Goal: Check status: Check status

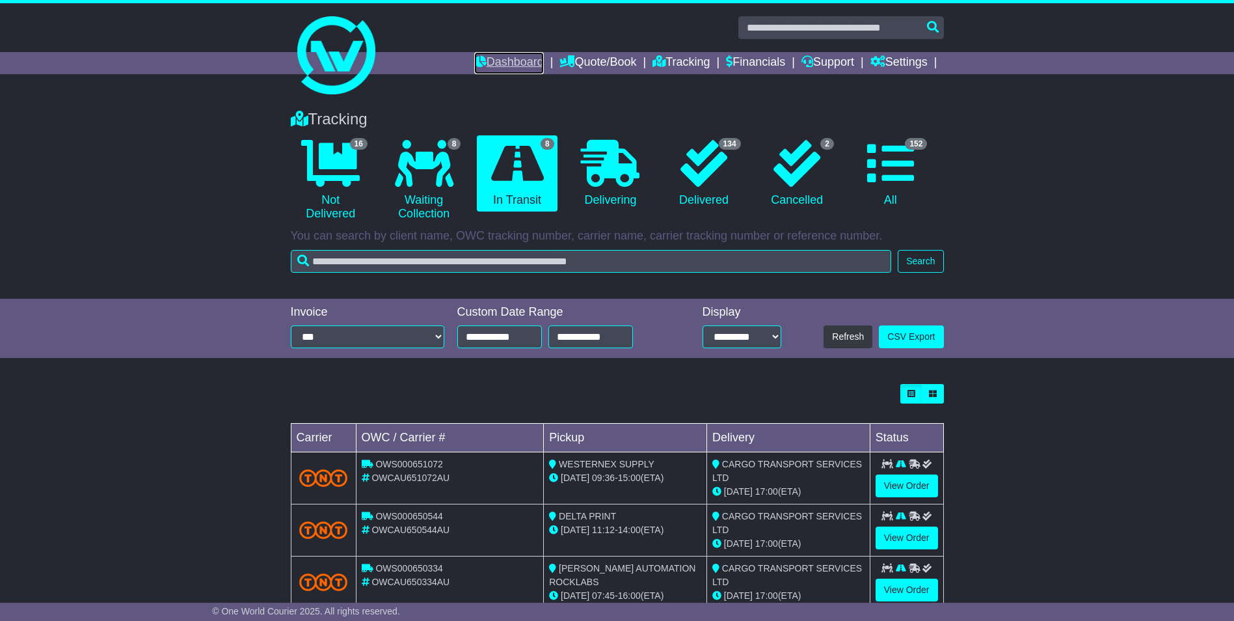
click at [519, 61] on link "Dashboard" at bounding box center [509, 63] width 70 height 22
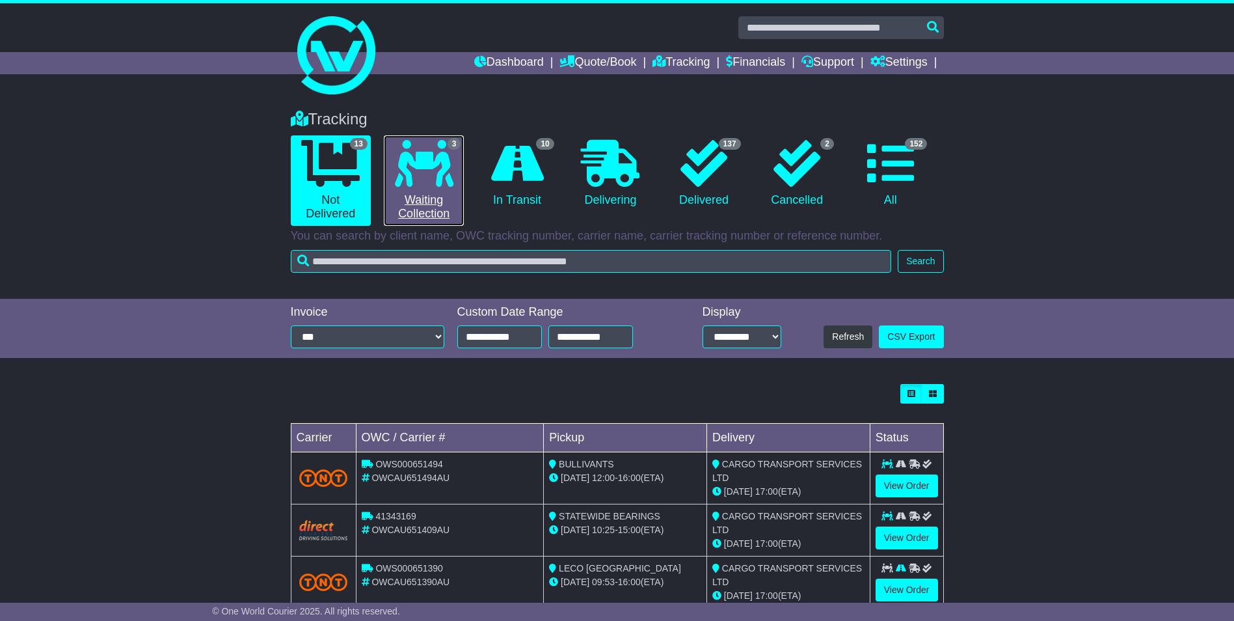
click at [430, 198] on link "3 Waiting Collection" at bounding box center [424, 180] width 80 height 90
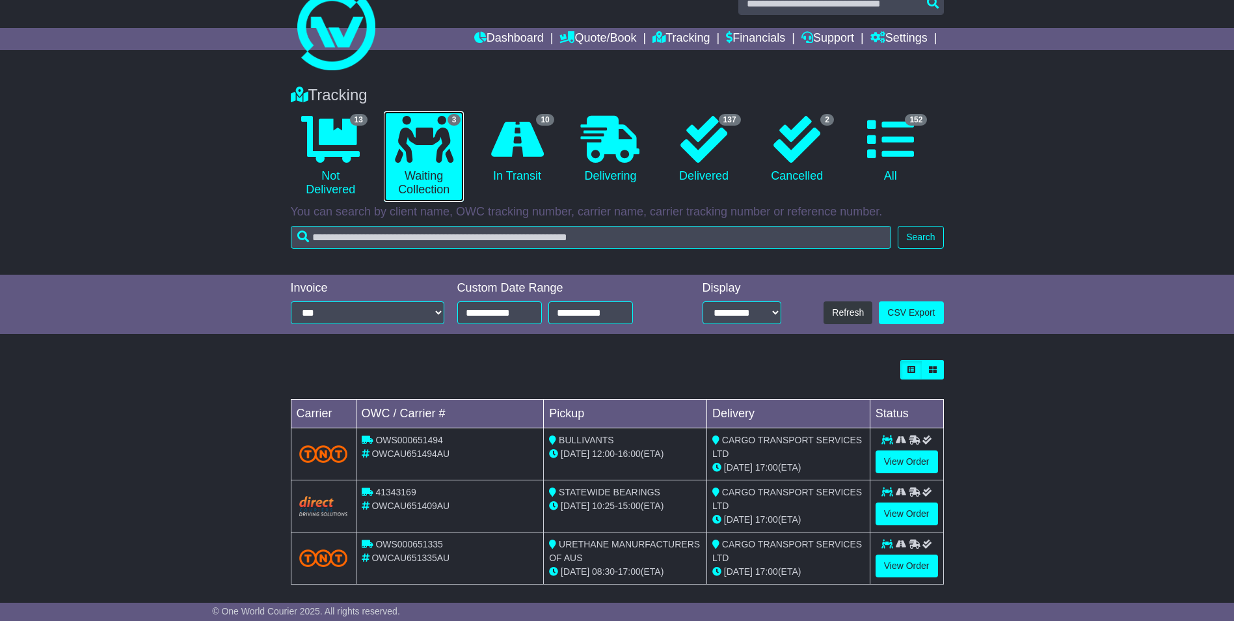
scroll to position [34, 0]
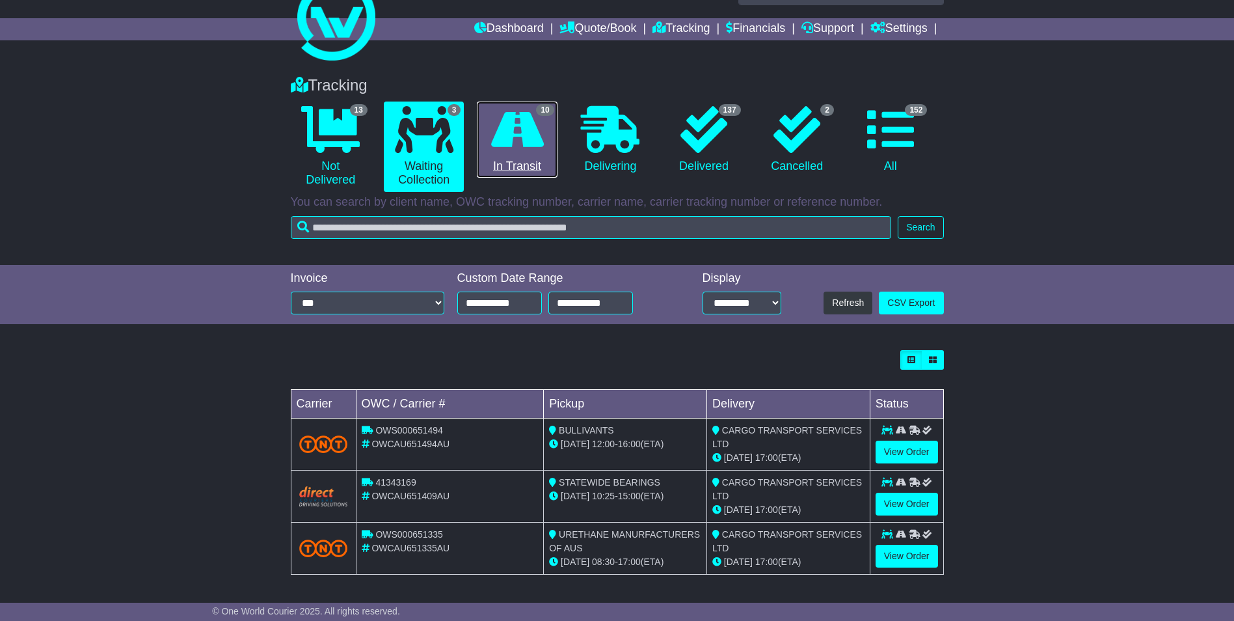
click at [513, 144] on icon at bounding box center [517, 129] width 53 height 47
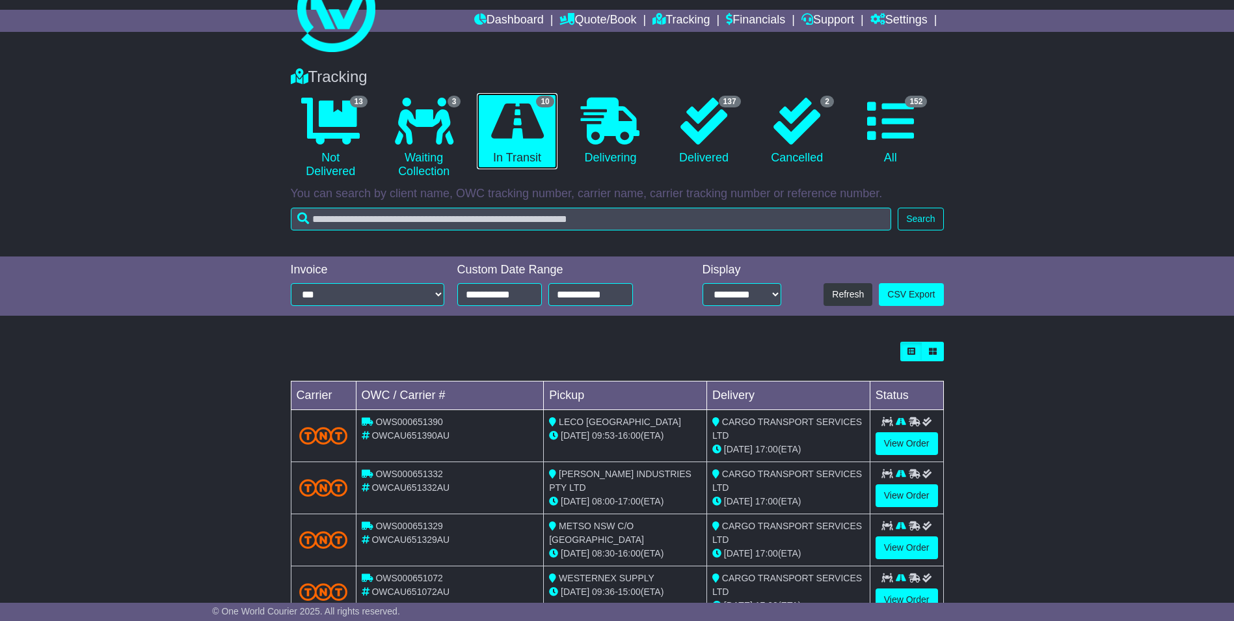
scroll to position [0, 0]
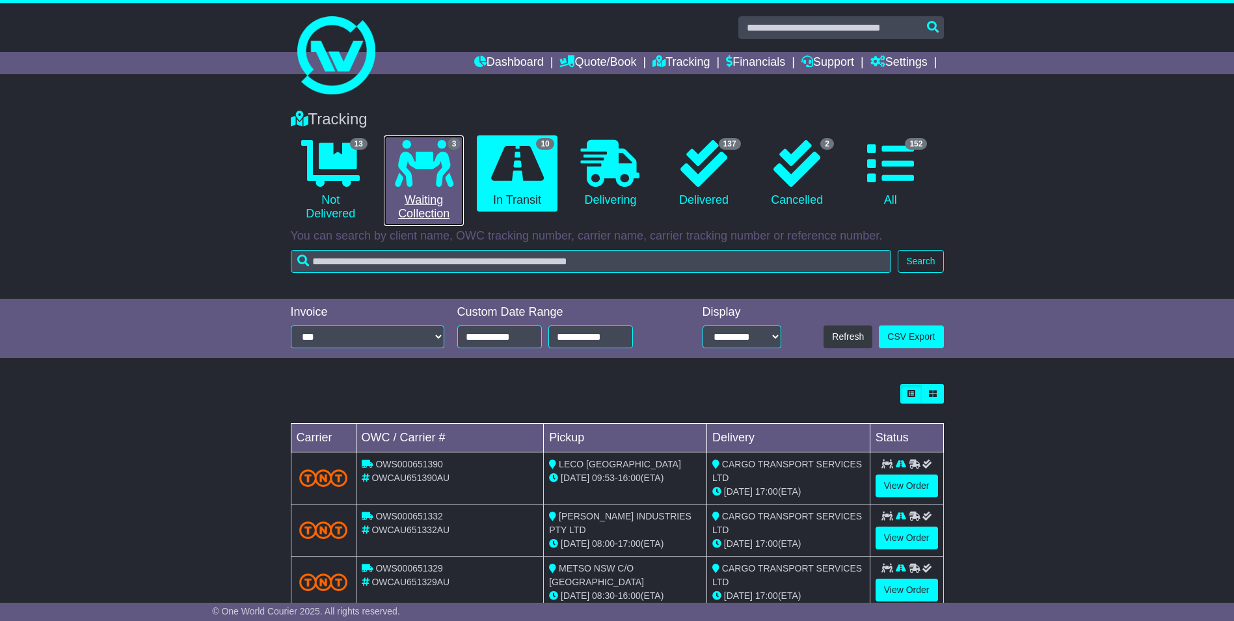
click at [433, 172] on icon at bounding box center [424, 163] width 59 height 47
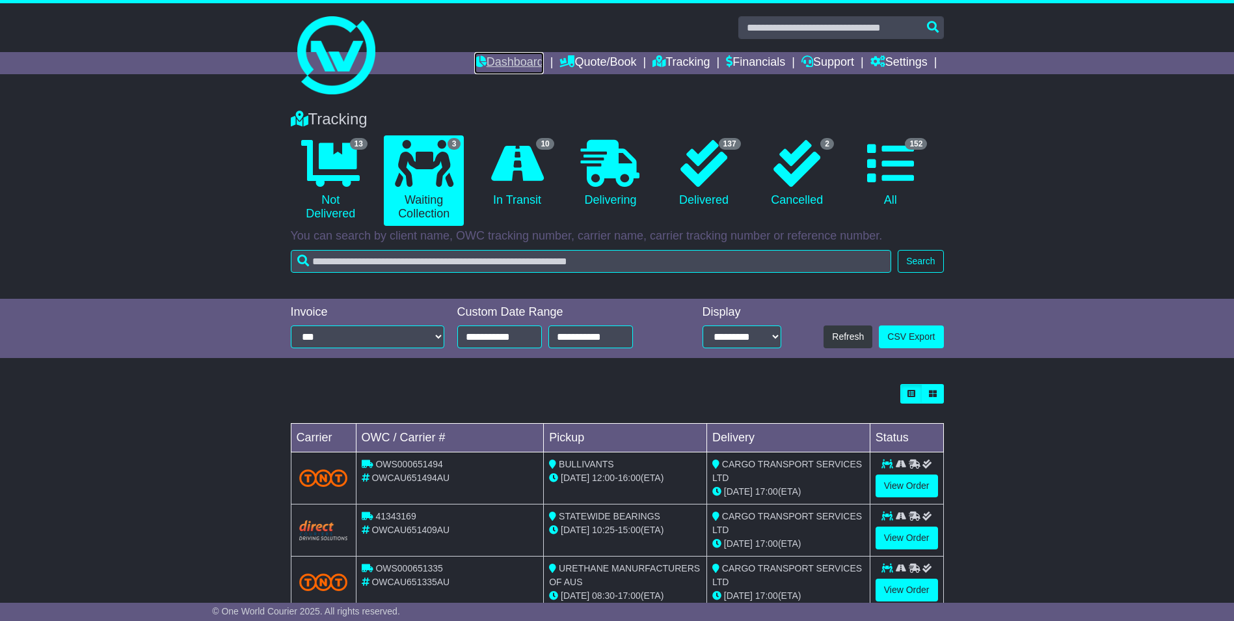
click at [498, 57] on link "Dashboard" at bounding box center [509, 63] width 70 height 22
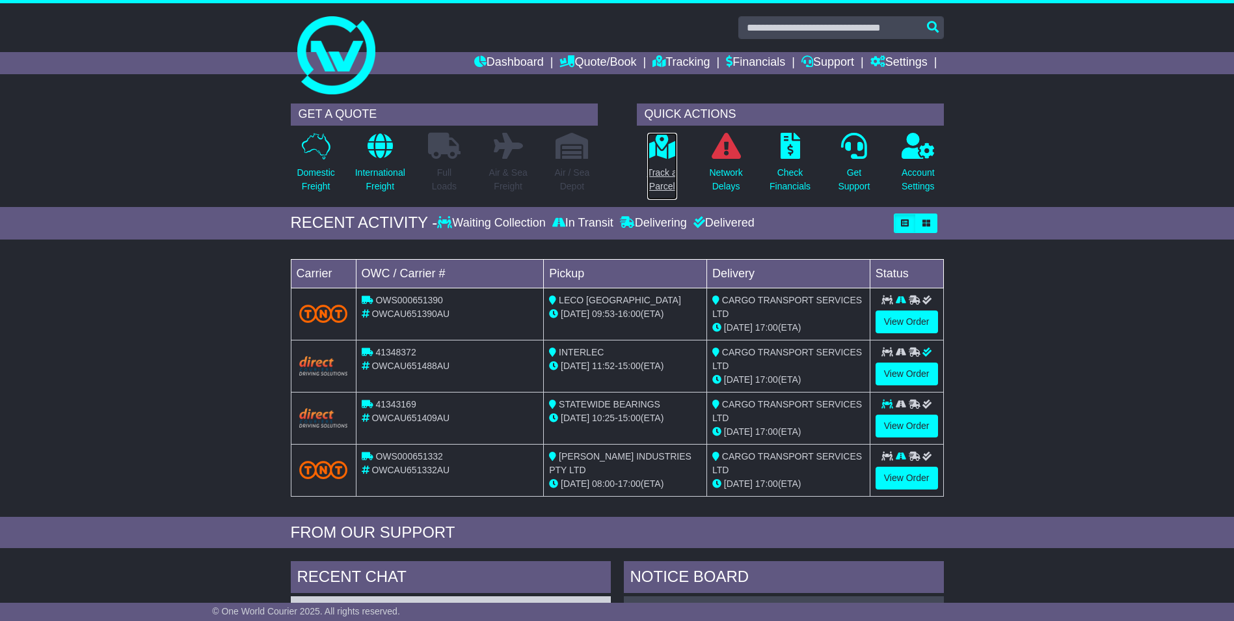
click at [673, 178] on p "Track a Parcel" at bounding box center [662, 179] width 30 height 27
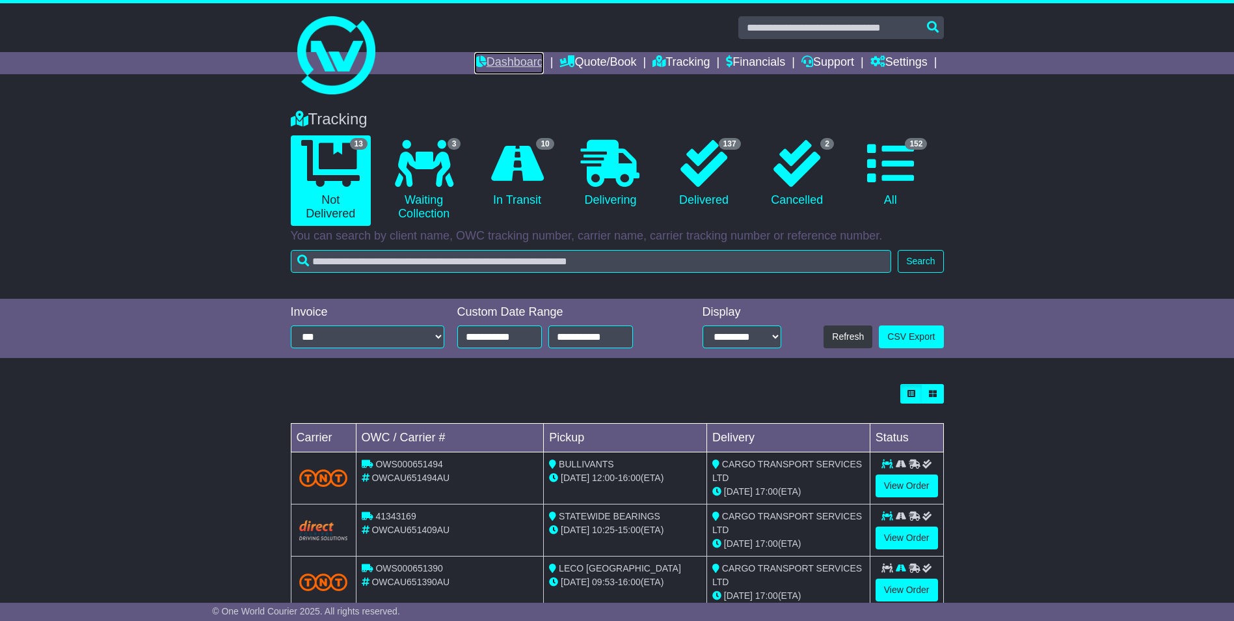
click at [519, 67] on link "Dashboard" at bounding box center [509, 63] width 70 height 22
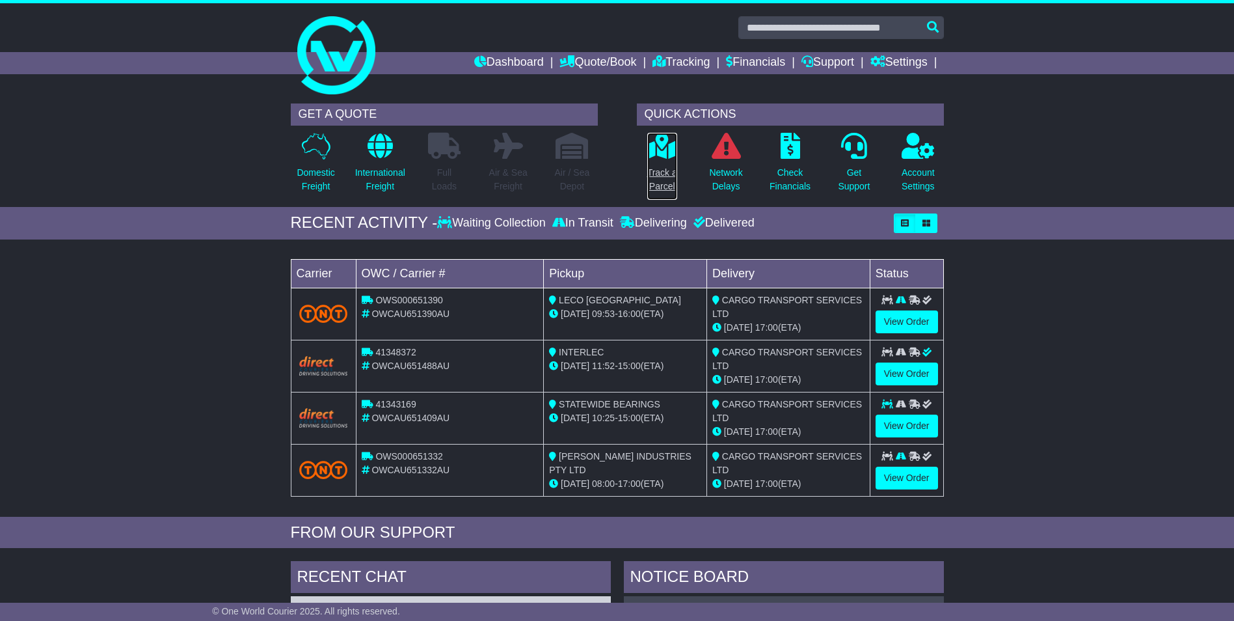
click at [655, 172] on p "Track a Parcel" at bounding box center [662, 179] width 30 height 27
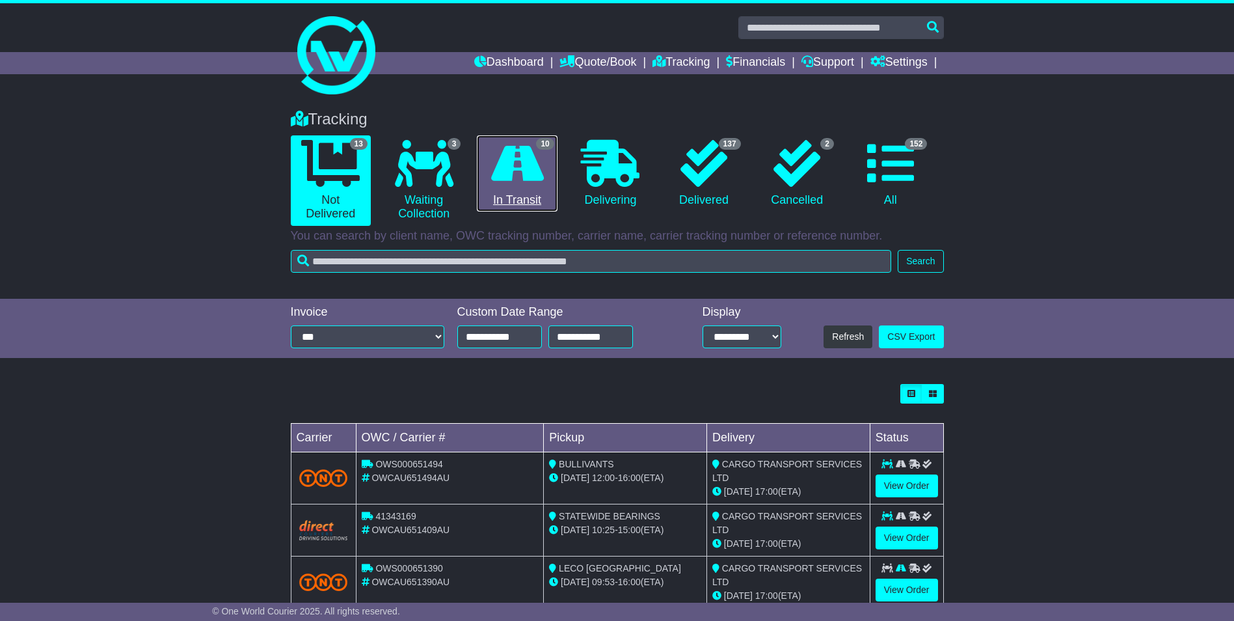
click at [501, 165] on icon at bounding box center [517, 163] width 53 height 47
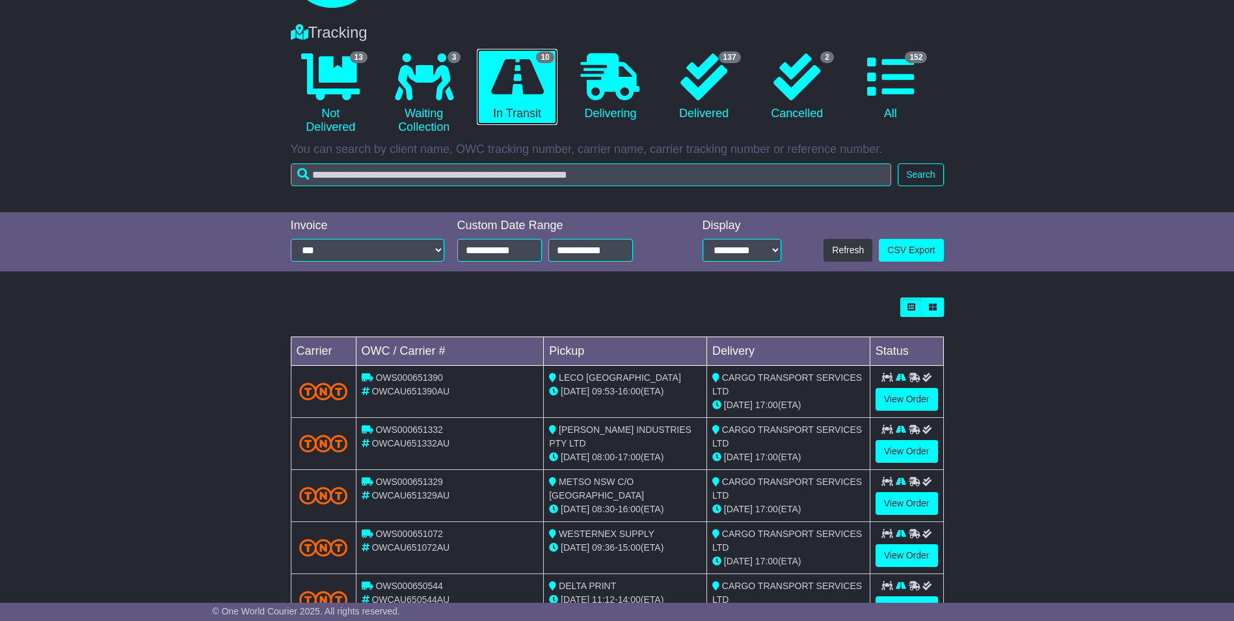
scroll to position [352, 0]
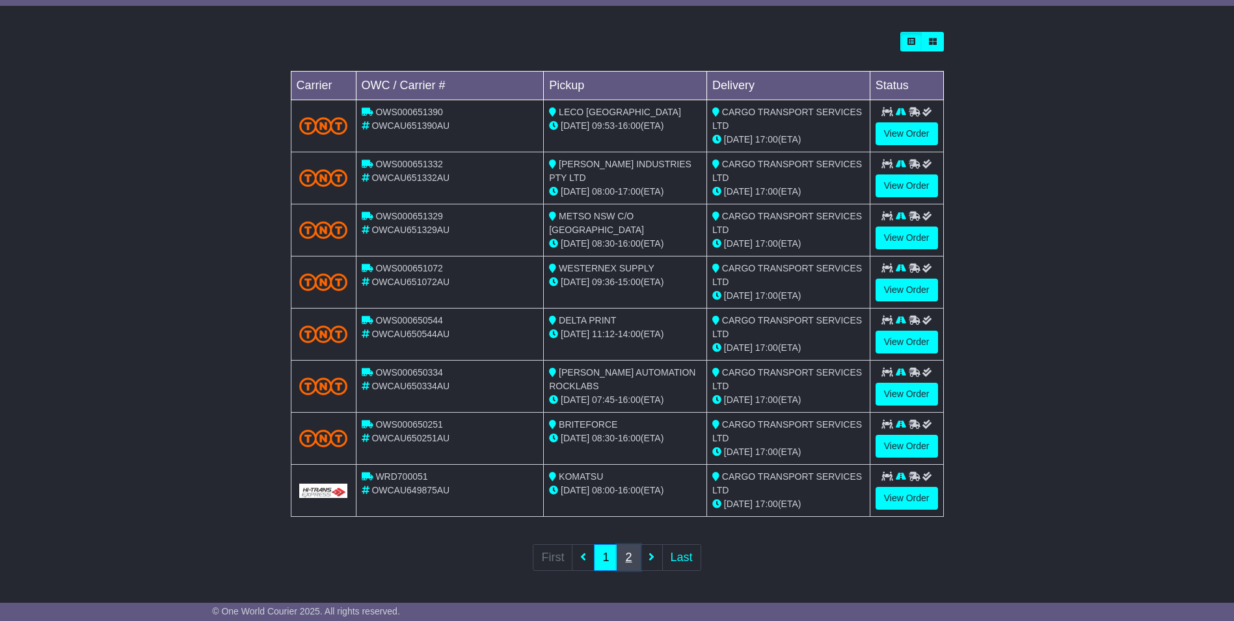
click at [624, 558] on link "2" at bounding box center [628, 557] width 23 height 27
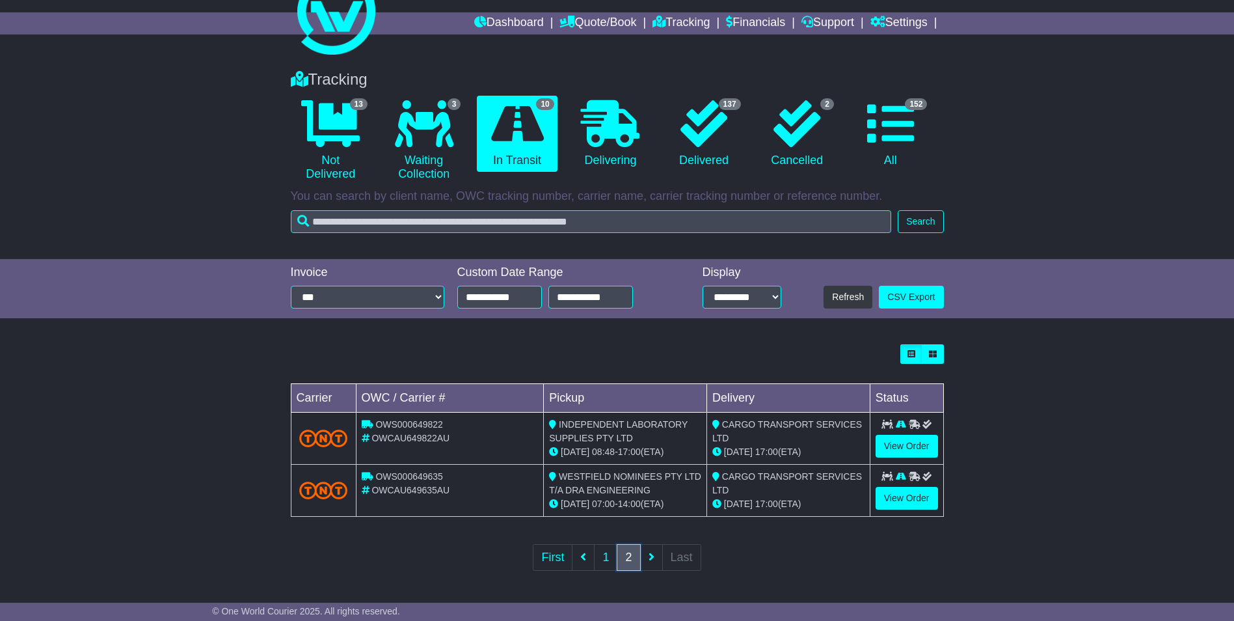
scroll to position [0, 0]
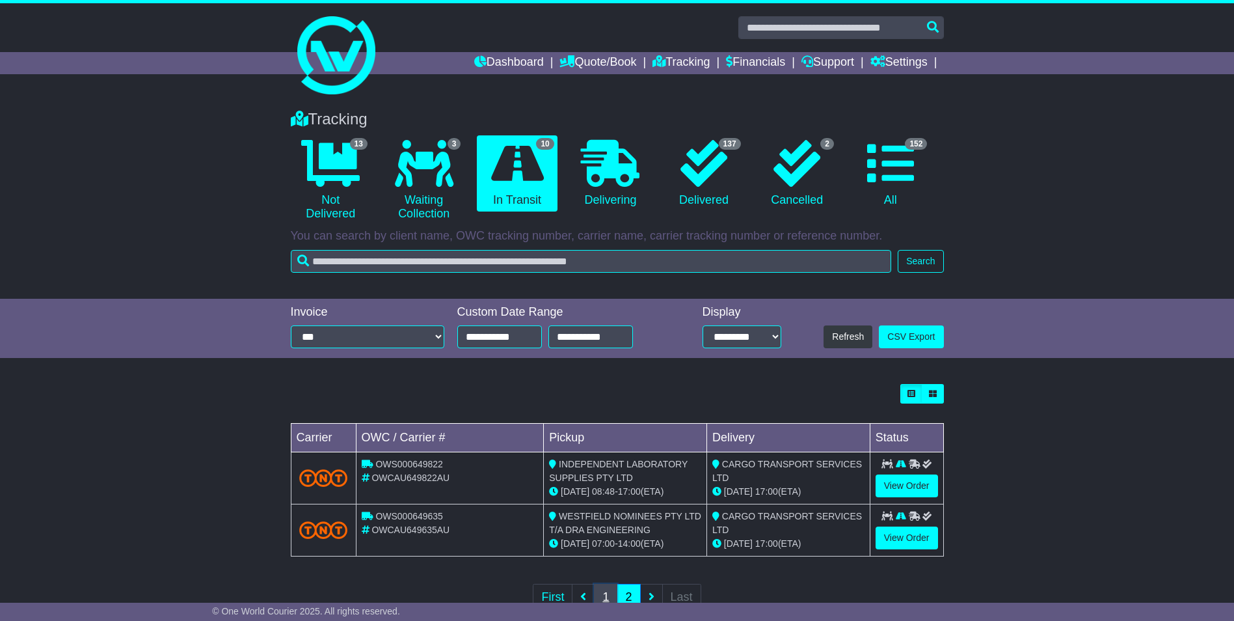
click at [606, 593] on link "1" at bounding box center [605, 597] width 23 height 27
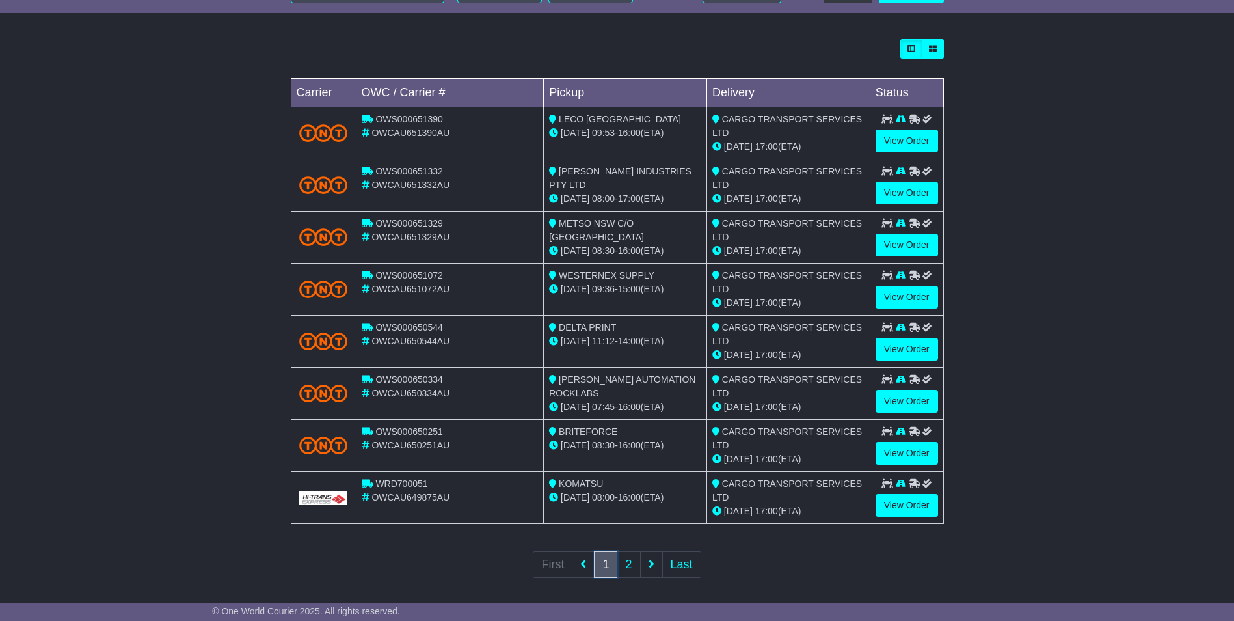
scroll to position [352, 0]
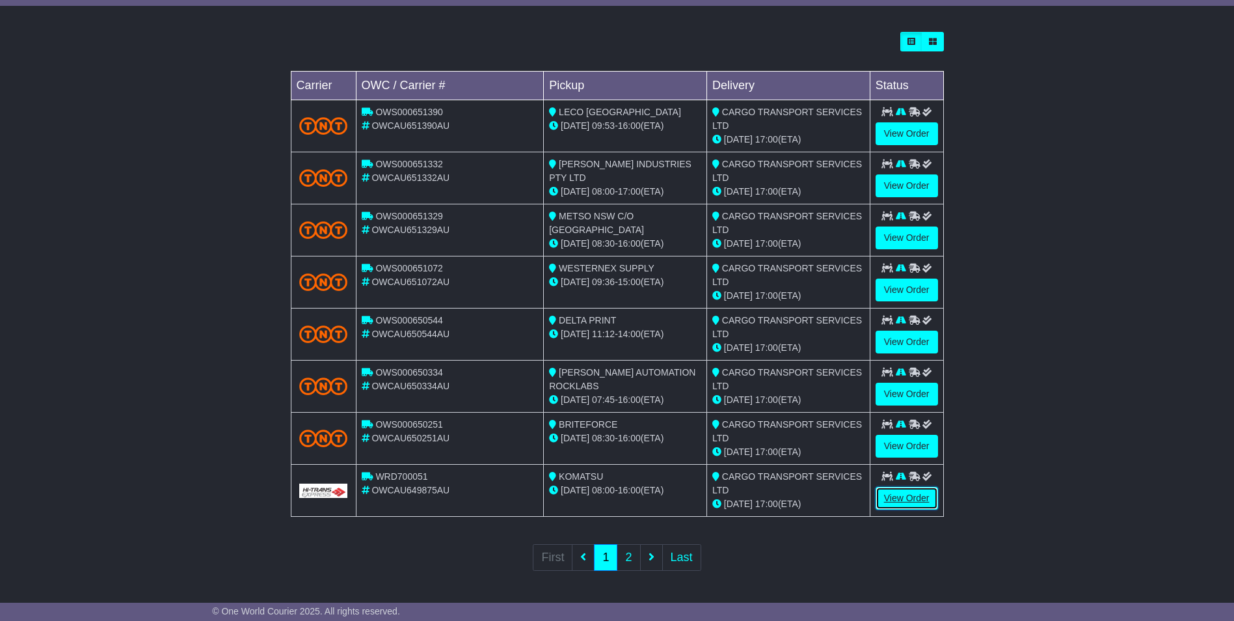
click at [884, 504] on link "View Order" at bounding box center [907, 498] width 62 height 23
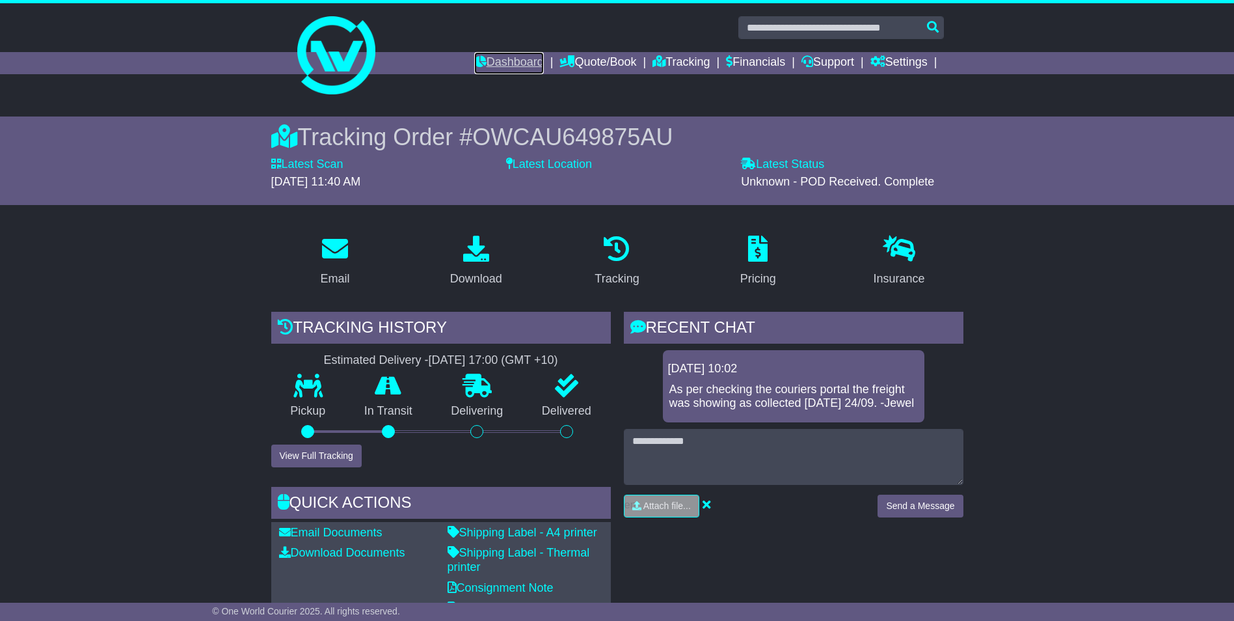
click at [520, 62] on link "Dashboard" at bounding box center [509, 63] width 70 height 22
